Goal: Task Accomplishment & Management: Complete application form

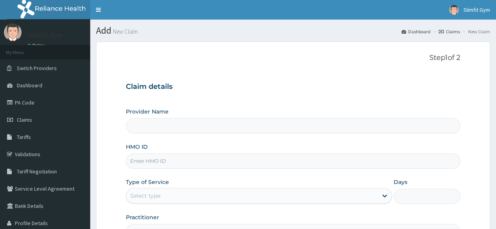
click at [177, 162] on input "HMO ID" at bounding box center [293, 161] width 334 height 15
type input "Slimfit U Gym ([DEMOGRAPHIC_DATA] Only )"
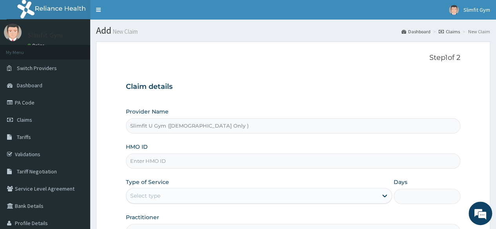
type input "1"
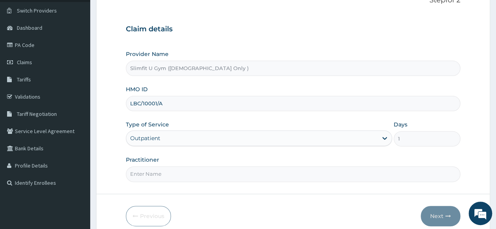
scroll to position [91, 0]
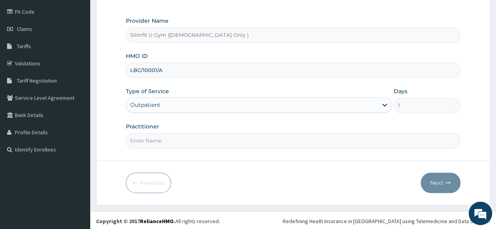
type input "LBC/10001/A"
click at [240, 138] on input "Practitioner" at bounding box center [293, 140] width 334 height 15
type input "HAFSAH AMEEN-IKOYI"
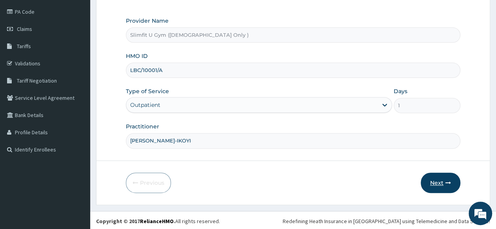
click at [440, 178] on button "Next" at bounding box center [441, 183] width 40 height 20
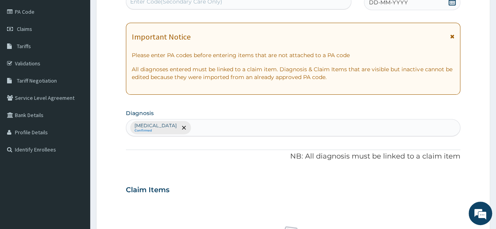
click at [453, 2] on icon at bounding box center [452, 2] width 8 height 8
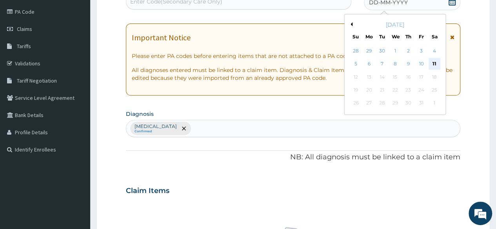
click at [437, 65] on div "11" at bounding box center [434, 64] width 12 height 12
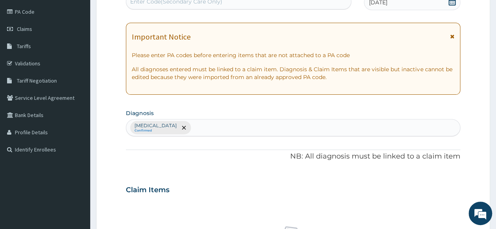
scroll to position [89, 0]
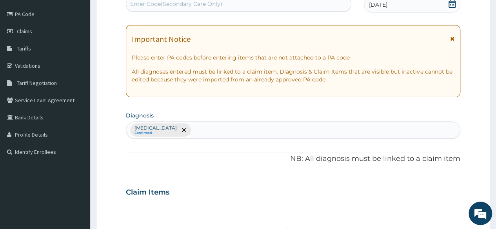
click at [256, 0] on div "Enter Code(Secondary Care Only)" at bounding box center [238, 4] width 224 height 13
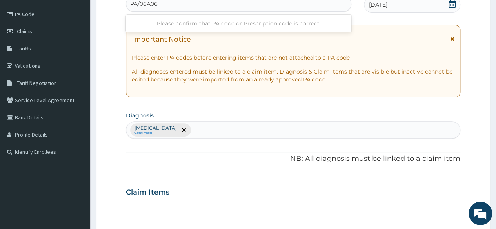
type input "PA/06A060"
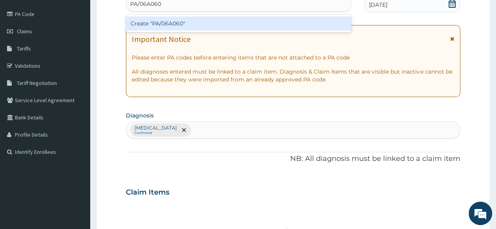
click at [234, 24] on div "Create "PA/06A060"" at bounding box center [238, 23] width 225 height 14
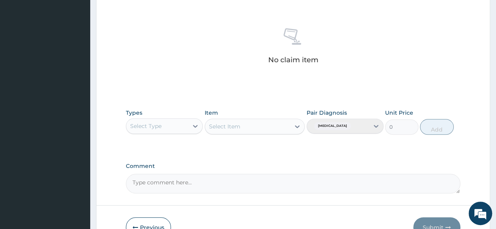
scroll to position [292, 0]
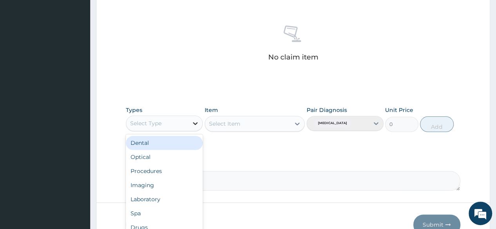
click at [195, 125] on icon at bounding box center [195, 124] width 8 height 8
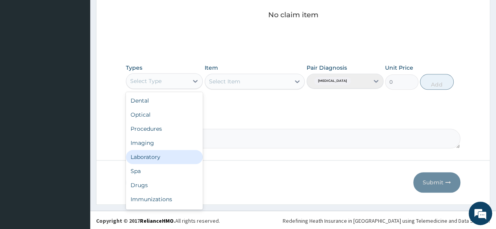
scroll to position [27, 0]
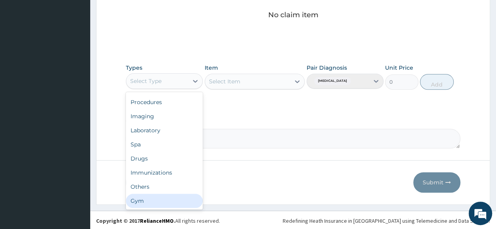
click at [174, 199] on div "Gym" at bounding box center [164, 201] width 77 height 14
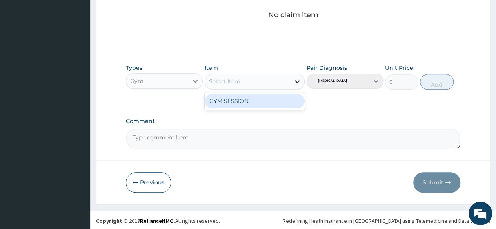
click at [298, 82] on icon at bounding box center [297, 82] width 8 height 8
click at [274, 98] on div "GYM SESSION" at bounding box center [255, 101] width 100 height 14
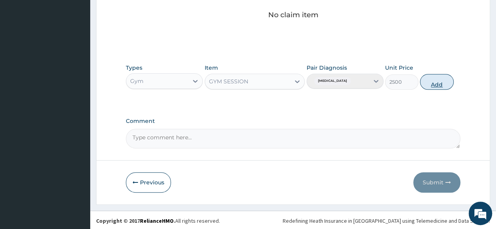
click at [434, 80] on button "Add" at bounding box center [436, 82] width 33 height 16
type input "0"
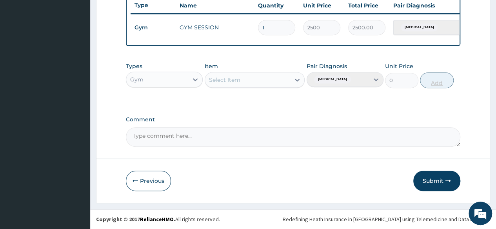
scroll to position [303, 0]
click at [434, 179] on button "Submit" at bounding box center [436, 181] width 47 height 20
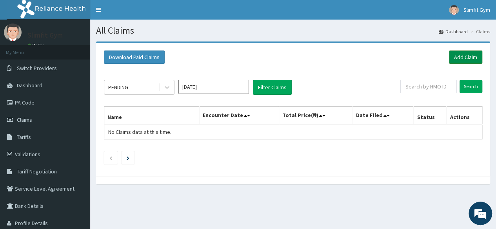
click at [467, 59] on link "Add Claim" at bounding box center [465, 57] width 33 height 13
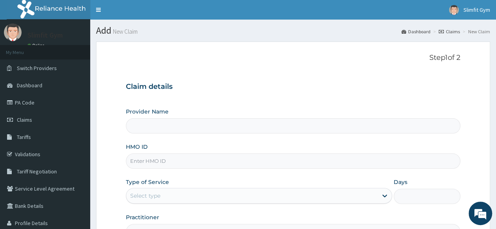
type input "Slimfit U Gym ([DEMOGRAPHIC_DATA] Only )"
type input "1"
click at [214, 159] on input "HMO ID" at bounding box center [293, 161] width 334 height 15
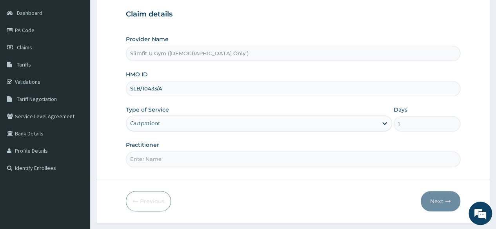
scroll to position [74, 0]
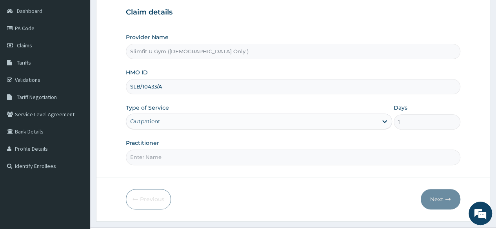
type input "SLB/10433/A"
click at [232, 158] on input "Practitioner" at bounding box center [293, 157] width 334 height 15
type input "[PERSON_NAME]-IKOYI"
click at [434, 196] on button "Next" at bounding box center [441, 199] width 40 height 20
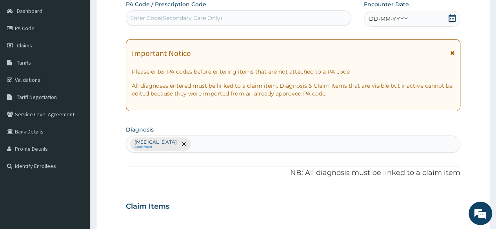
click at [452, 18] on icon at bounding box center [452, 18] width 8 height 8
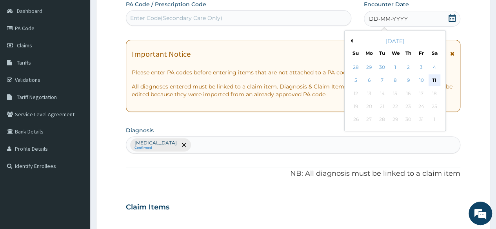
click at [435, 83] on div "11" at bounding box center [434, 81] width 12 height 12
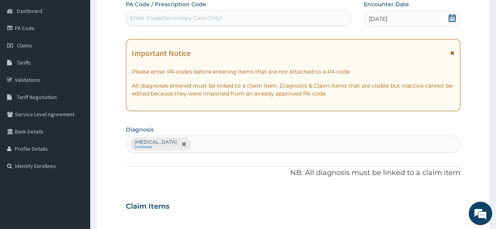
click at [288, 19] on div "Enter Code(Secondary Care Only)" at bounding box center [238, 18] width 224 height 13
type input "PA/CEE14F"
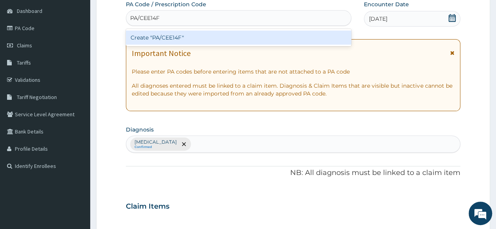
click at [277, 40] on div "Create "PA/CEE14F"" at bounding box center [238, 38] width 225 height 14
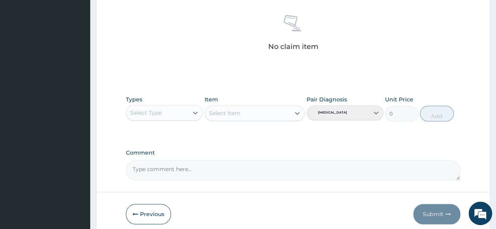
scroll to position [304, 0]
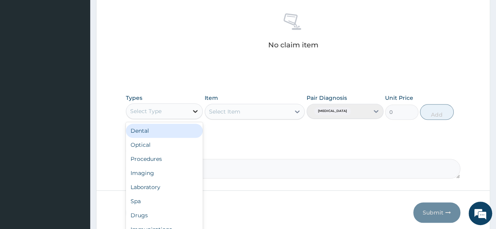
click at [198, 112] on icon at bounding box center [195, 111] width 8 height 8
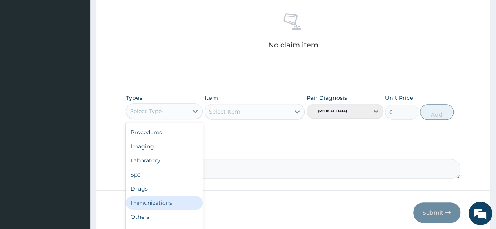
scroll to position [334, 0]
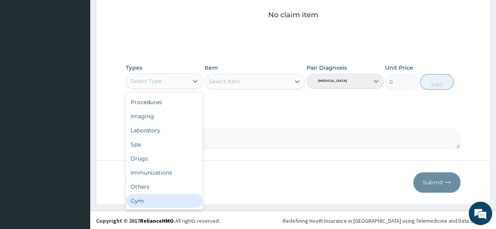
click at [162, 203] on div "Gym" at bounding box center [164, 201] width 77 height 14
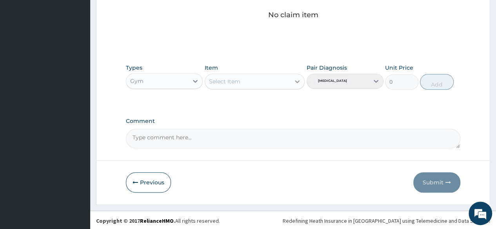
click at [293, 78] on icon at bounding box center [297, 82] width 8 height 8
click at [277, 102] on div "GYM SESSION" at bounding box center [255, 101] width 100 height 14
click at [440, 80] on button "Add" at bounding box center [436, 82] width 33 height 16
type input "0"
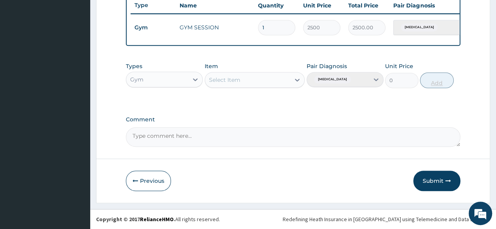
scroll to position [303, 0]
click at [437, 181] on button "Submit" at bounding box center [436, 181] width 47 height 20
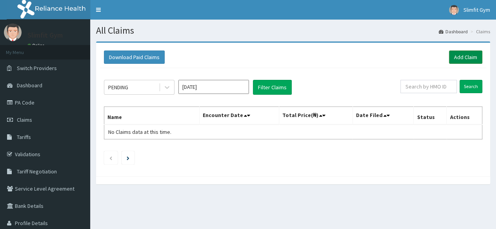
click at [464, 58] on link "Add Claim" at bounding box center [465, 57] width 33 height 13
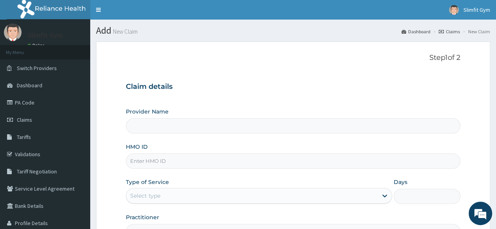
click at [154, 157] on input "HMO ID" at bounding box center [293, 161] width 334 height 15
type input "SBL/"
type input "Slimfit U Gym (Female Only )"
type input "1"
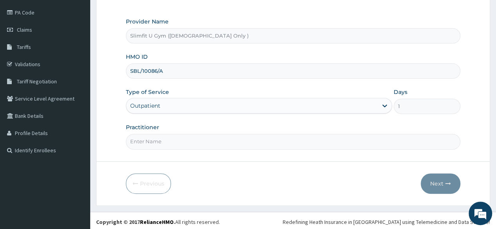
scroll to position [91, 0]
type input "SBL/10086/A"
click at [317, 142] on input "Practitioner" at bounding box center [293, 140] width 334 height 15
type input "HAFSAH AMEEN-IKOYI"
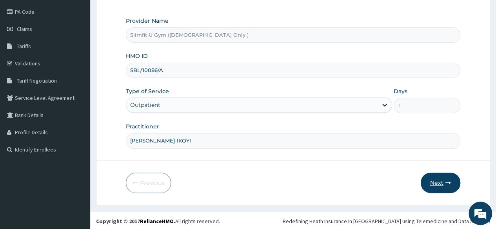
click at [433, 180] on button "Next" at bounding box center [441, 183] width 40 height 20
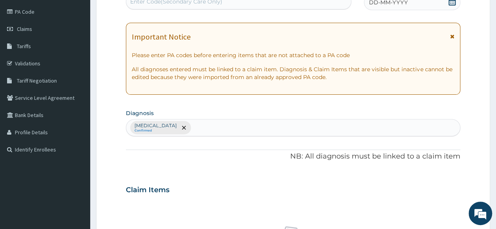
click at [452, 2] on icon at bounding box center [452, 2] width 8 height 8
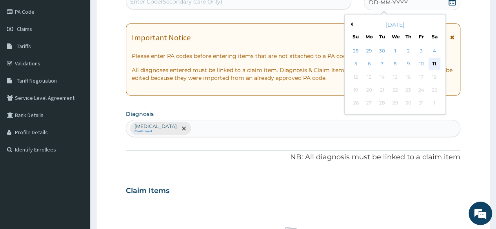
click at [433, 62] on div "11" at bounding box center [434, 64] width 12 height 12
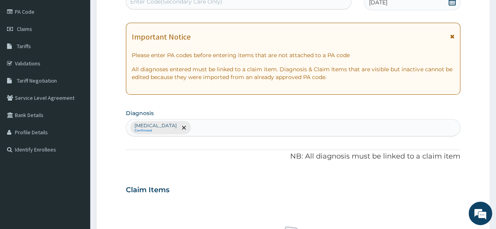
scroll to position [89, 0]
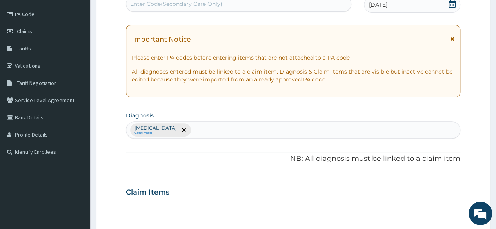
click at [288, 2] on div "Enter Code(Secondary Care Only)" at bounding box center [238, 4] width 224 height 13
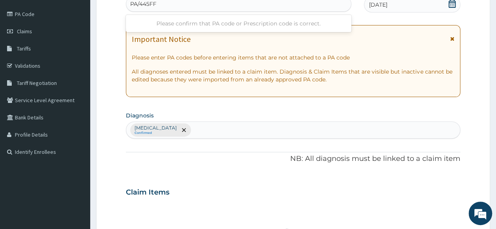
type input "PA/445FF2"
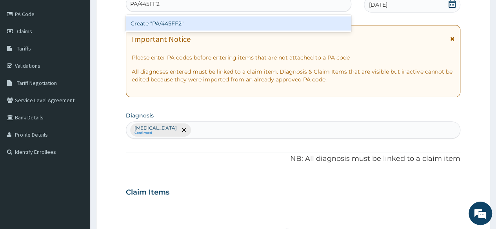
click at [274, 23] on div "Create "PA/445FF2"" at bounding box center [238, 23] width 225 height 14
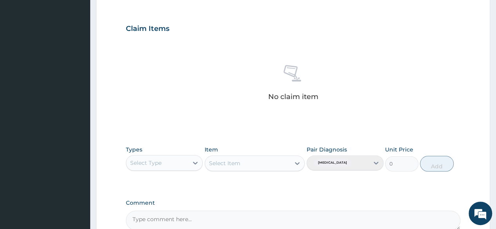
scroll to position [253, 0]
click at [195, 163] on icon at bounding box center [195, 162] width 8 height 8
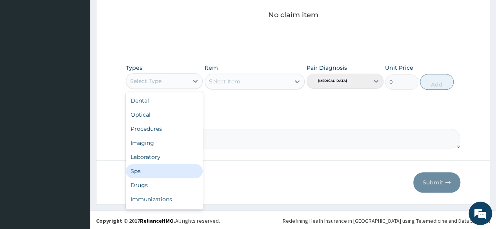
scroll to position [27, 0]
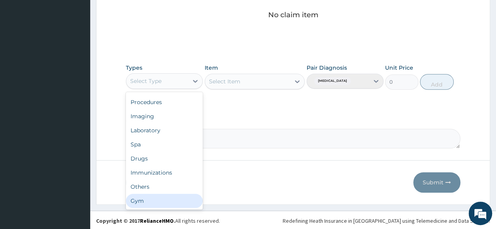
click at [181, 202] on div "Gym" at bounding box center [164, 201] width 77 height 14
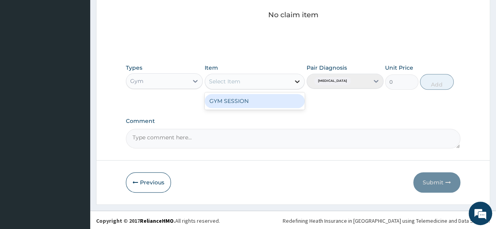
click at [297, 81] on icon at bounding box center [297, 81] width 5 height 3
click at [286, 99] on div "GYM SESSION" at bounding box center [255, 101] width 100 height 14
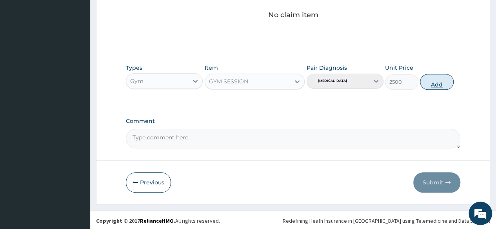
click at [434, 81] on button "Add" at bounding box center [436, 82] width 33 height 16
type input "0"
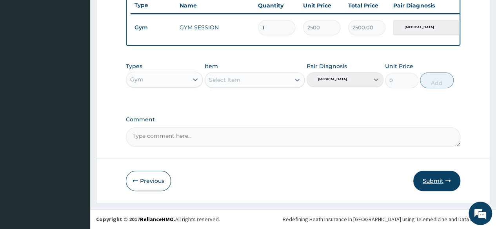
click at [429, 180] on button "Submit" at bounding box center [436, 181] width 47 height 20
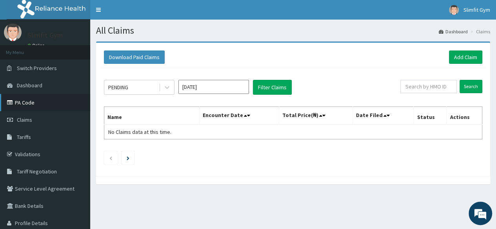
click at [23, 102] on link "PA Code" at bounding box center [45, 102] width 90 height 17
click at [468, 57] on link "Add Claim" at bounding box center [465, 57] width 33 height 13
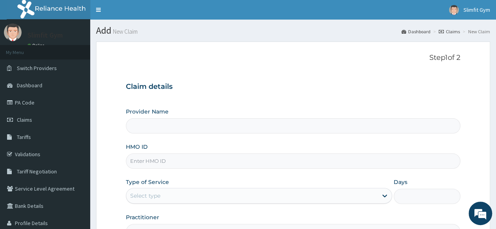
click at [228, 160] on input "HMO ID" at bounding box center [293, 161] width 334 height 15
type input "HJI"
type input "Slimfit U Gym ([DEMOGRAPHIC_DATA] Only )"
type input "1"
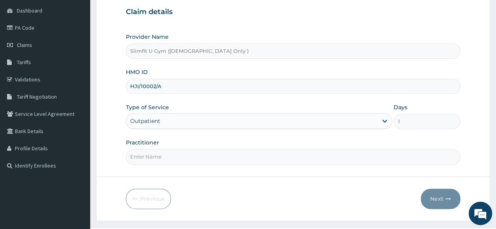
scroll to position [91, 0]
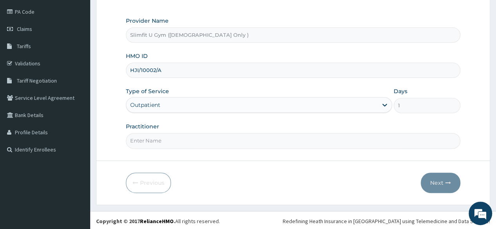
type input "HJI/10002/A"
click at [357, 142] on input "Practitioner" at bounding box center [293, 140] width 334 height 15
type input "[PERSON_NAME]-IKOYI"
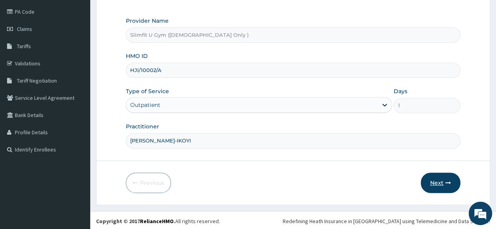
click at [442, 178] on button "Next" at bounding box center [441, 183] width 40 height 20
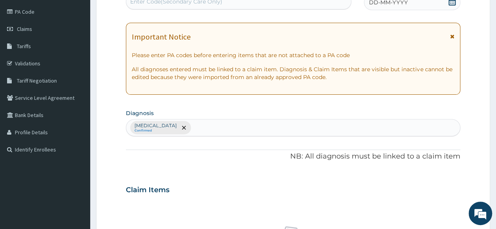
click at [448, 5] on span at bounding box center [452, 3] width 8 height 10
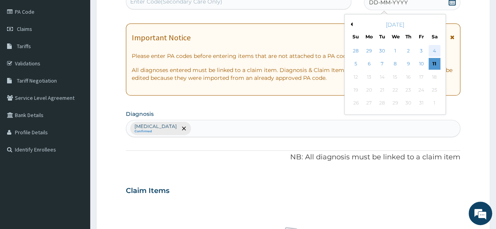
click at [436, 50] on div "4" at bounding box center [434, 51] width 12 height 12
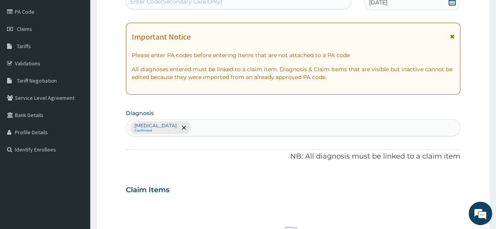
scroll to position [89, 0]
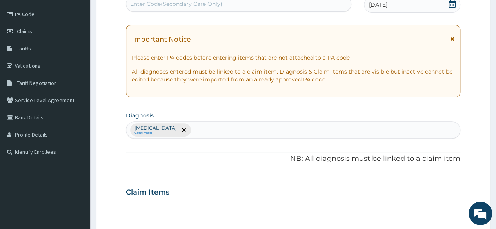
click at [263, 2] on div "Enter Code(Secondary Care Only)" at bounding box center [238, 4] width 224 height 13
click at [249, 7] on div "Enter Code(Secondary Care Only)" at bounding box center [238, 4] width 224 height 13
drag, startPoint x: 249, startPoint y: 7, endPoint x: 500, endPoint y: 105, distance: 270.0
click at [495, 105] on html "R EL Toggle navigation Slimfit Gym Slimfit Gym - [EMAIL_ADDRESS][DOMAIN_NAME] M…" at bounding box center [248, 193] width 496 height 565
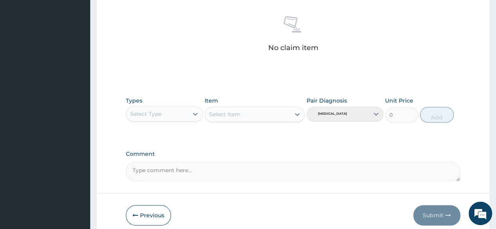
scroll to position [334, 0]
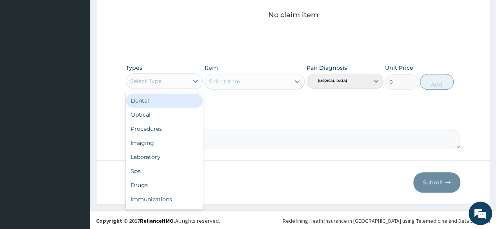
click at [171, 84] on div "Select Type" at bounding box center [157, 81] width 62 height 13
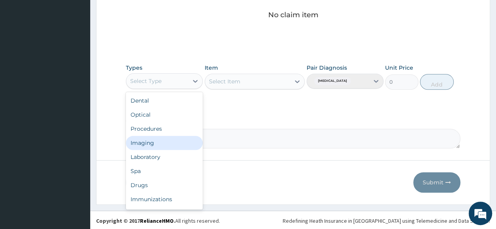
scroll to position [27, 0]
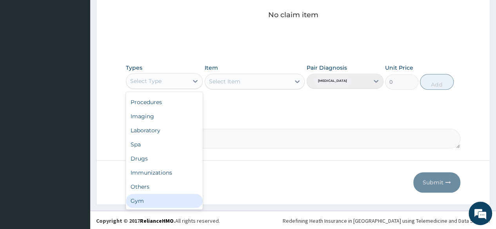
click at [178, 199] on div "Gym" at bounding box center [164, 201] width 77 height 14
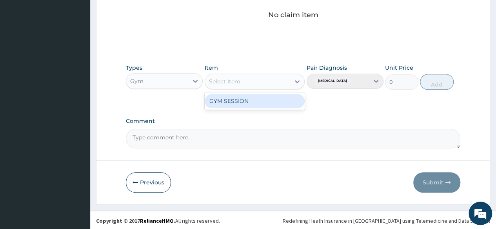
click at [271, 78] on div "Select Item" at bounding box center [247, 81] width 85 height 13
click at [274, 103] on div "GYM SESSION" at bounding box center [255, 101] width 100 height 14
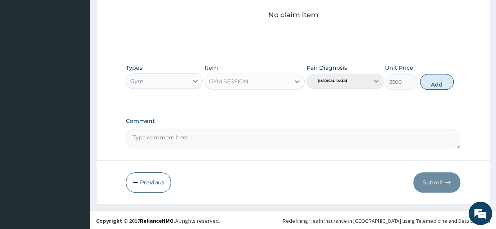
click at [274, 103] on div "Types Gym Item GYM SESSION Pair Diagnosis [MEDICAL_DATA] Unit Price 2500 Add" at bounding box center [293, 82] width 334 height 45
click at [438, 84] on button "Add" at bounding box center [436, 82] width 33 height 16
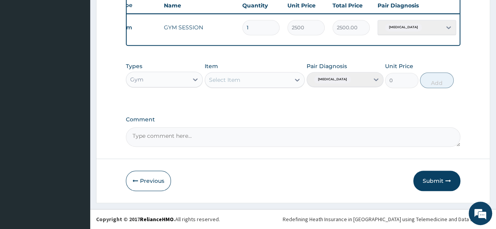
scroll to position [0, 59]
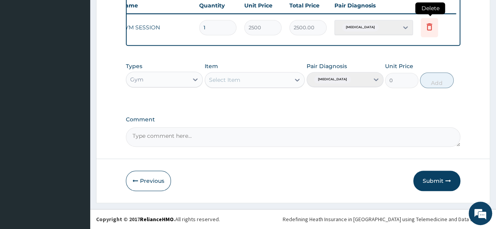
click at [431, 25] on icon at bounding box center [428, 26] width 9 height 9
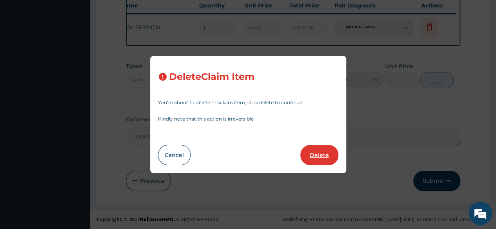
click at [321, 152] on button "Delete" at bounding box center [319, 155] width 38 height 20
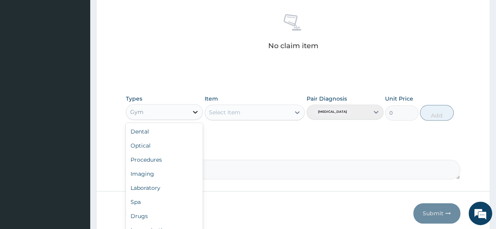
scroll to position [27, 0]
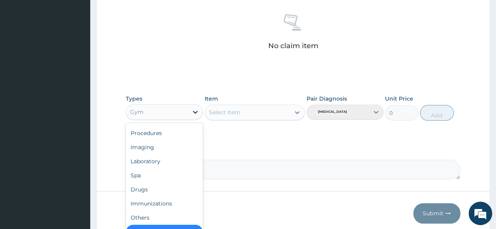
click at [195, 113] on icon at bounding box center [195, 112] width 8 height 8
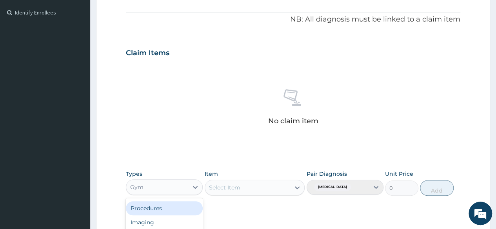
scroll to position [334, 0]
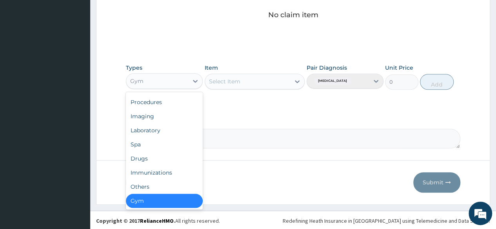
click at [153, 198] on div "Gym" at bounding box center [164, 201] width 77 height 14
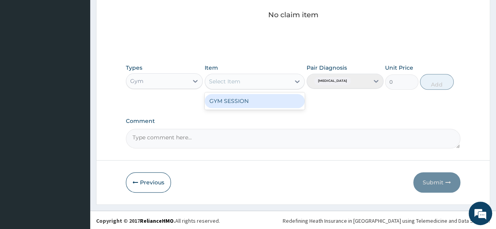
click at [270, 80] on div "Select Item" at bounding box center [247, 81] width 85 height 13
click at [266, 102] on div "GYM SESSION" at bounding box center [255, 101] width 100 height 14
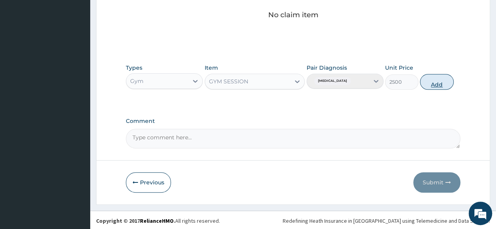
click at [437, 82] on button "Add" at bounding box center [436, 82] width 33 height 16
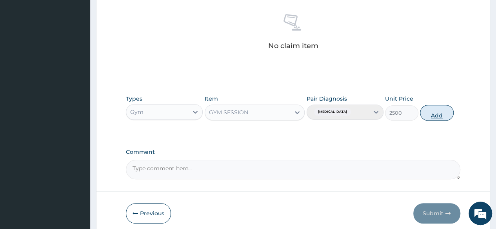
type input "0"
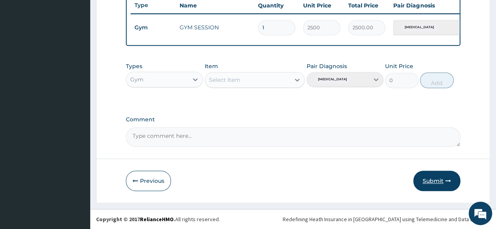
click at [433, 176] on button "Submit" at bounding box center [436, 181] width 47 height 20
